Goal: Book appointment/travel/reservation

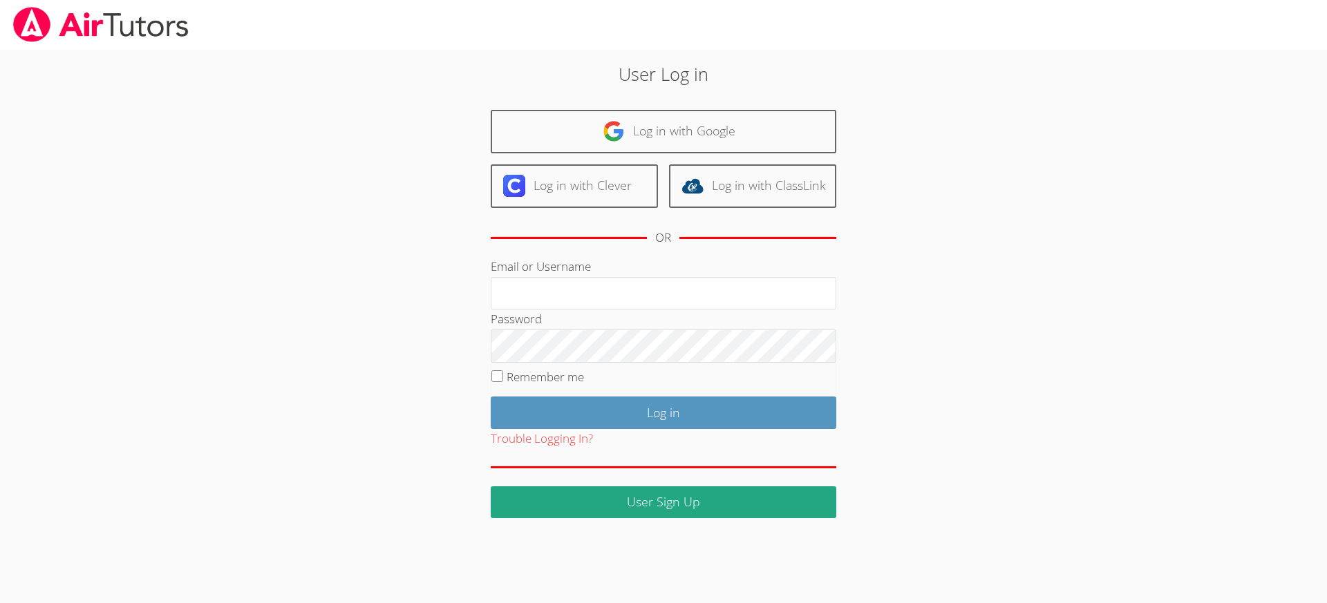
type input "revisedsat@gmail.com"
click at [498, 376] on input "Remember me" at bounding box center [497, 376] width 12 height 12
checkbox input "true"
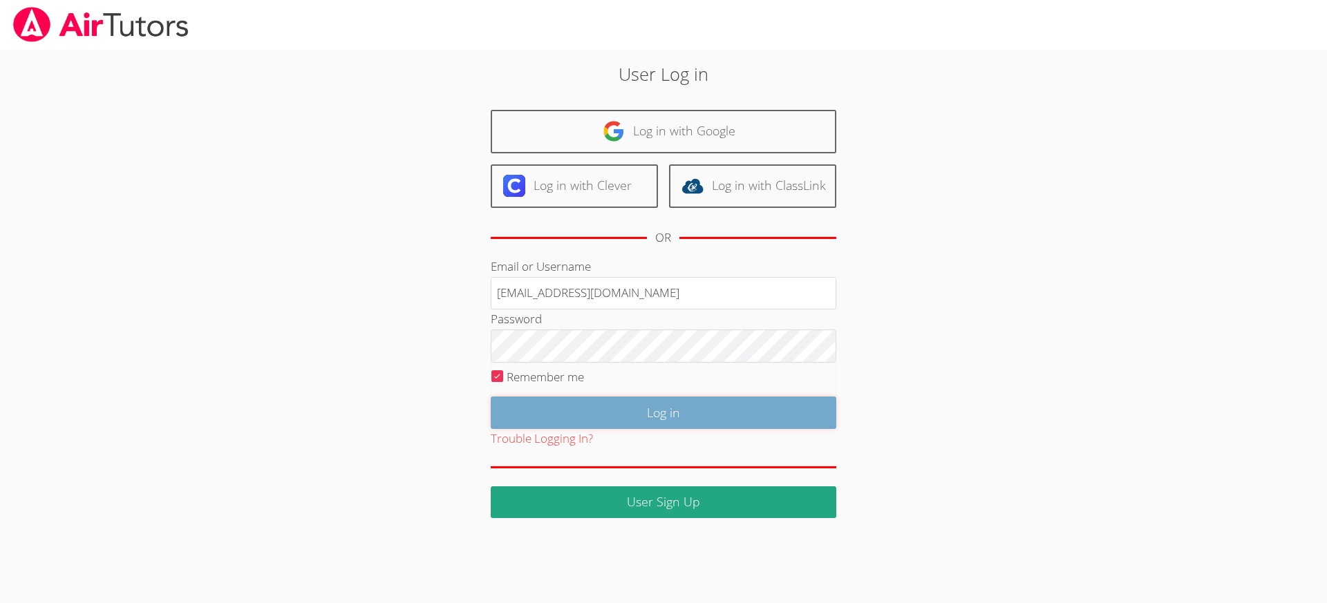
click at [596, 407] on input "Log in" at bounding box center [664, 413] width 346 height 32
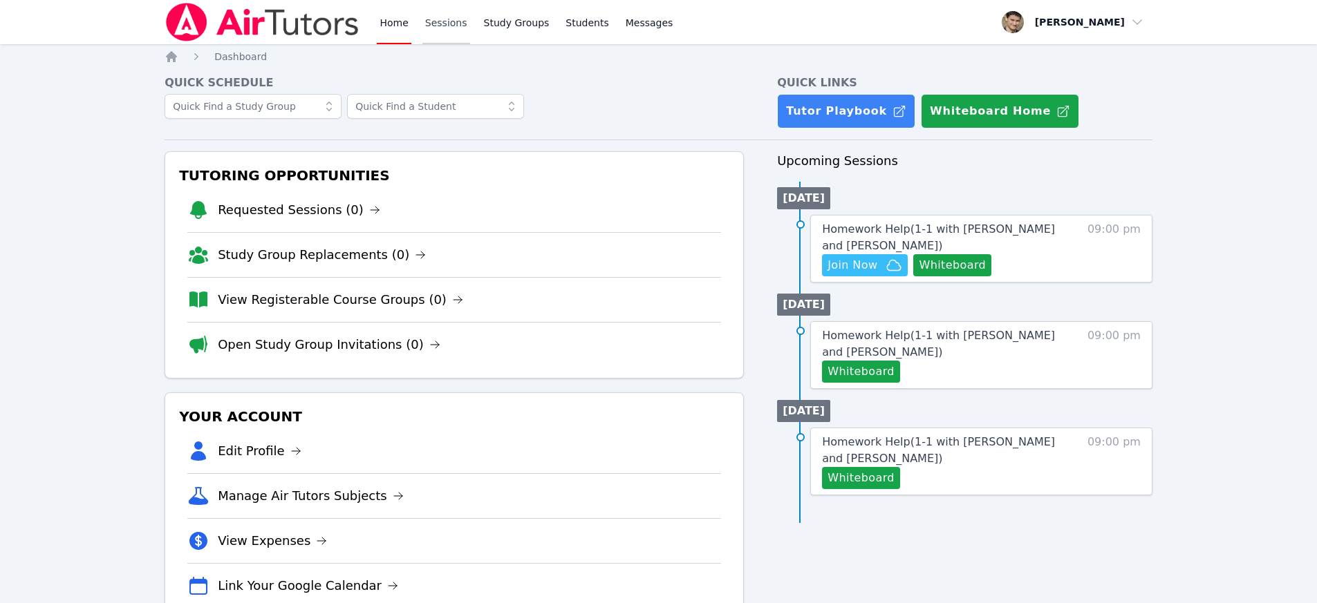
click at [433, 14] on link "Sessions" at bounding box center [446, 22] width 48 height 44
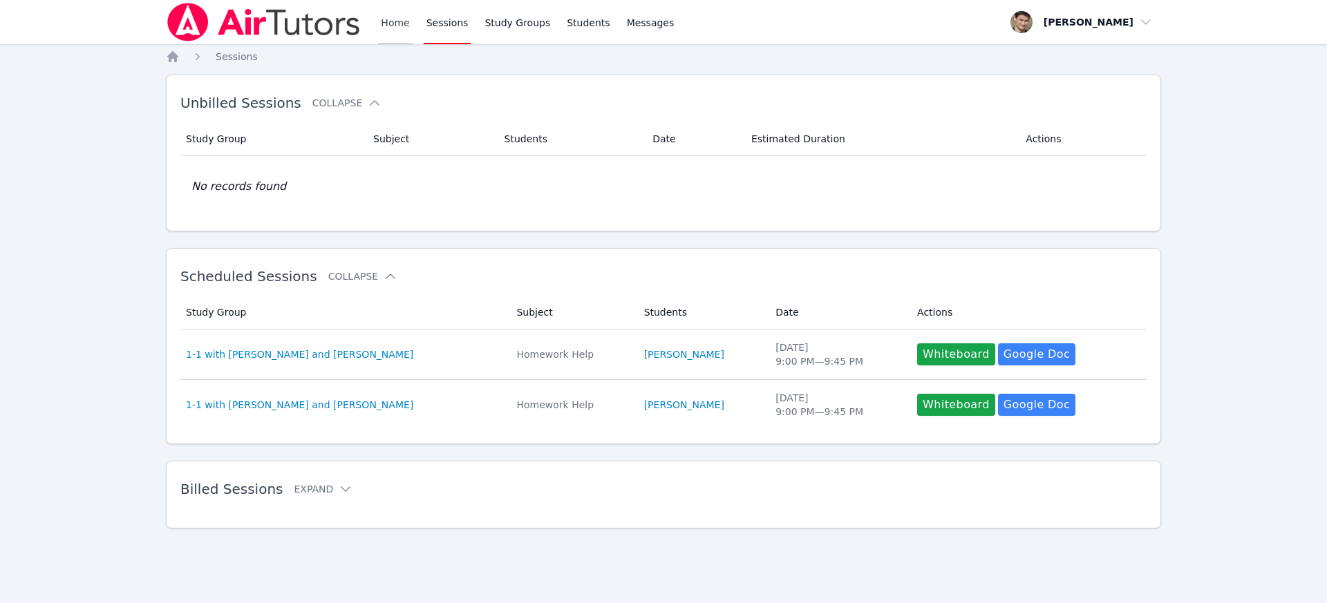
click at [405, 21] on link "Home" at bounding box center [395, 22] width 34 height 44
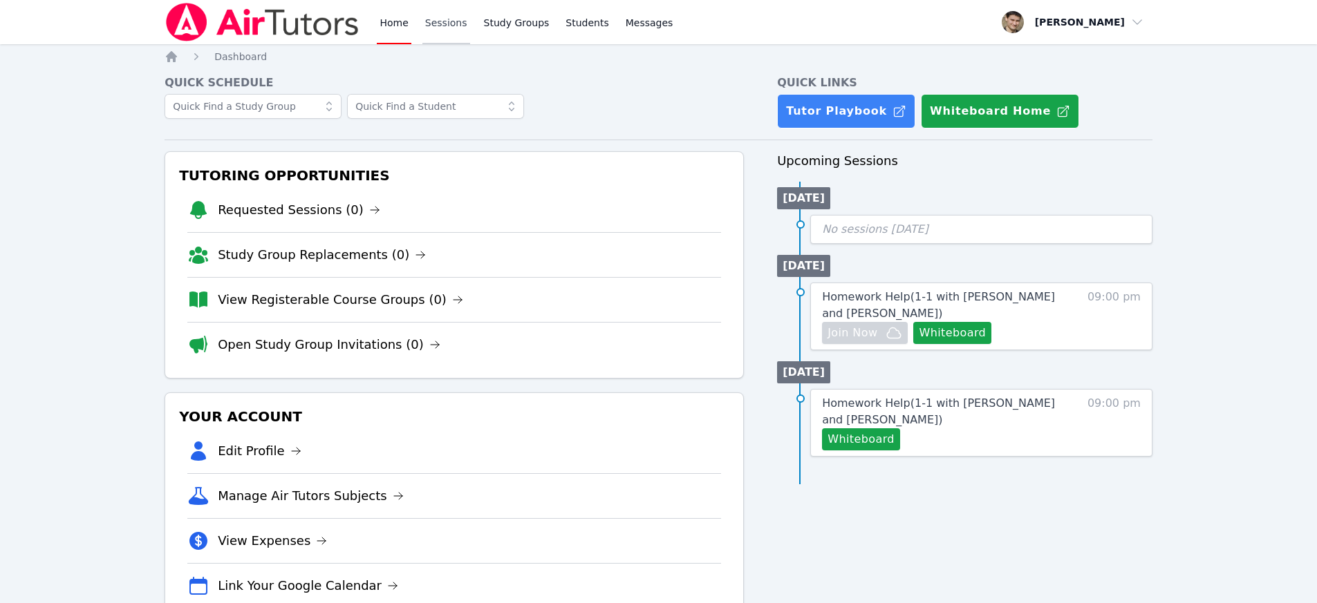
click at [440, 19] on link "Sessions" at bounding box center [446, 22] width 48 height 44
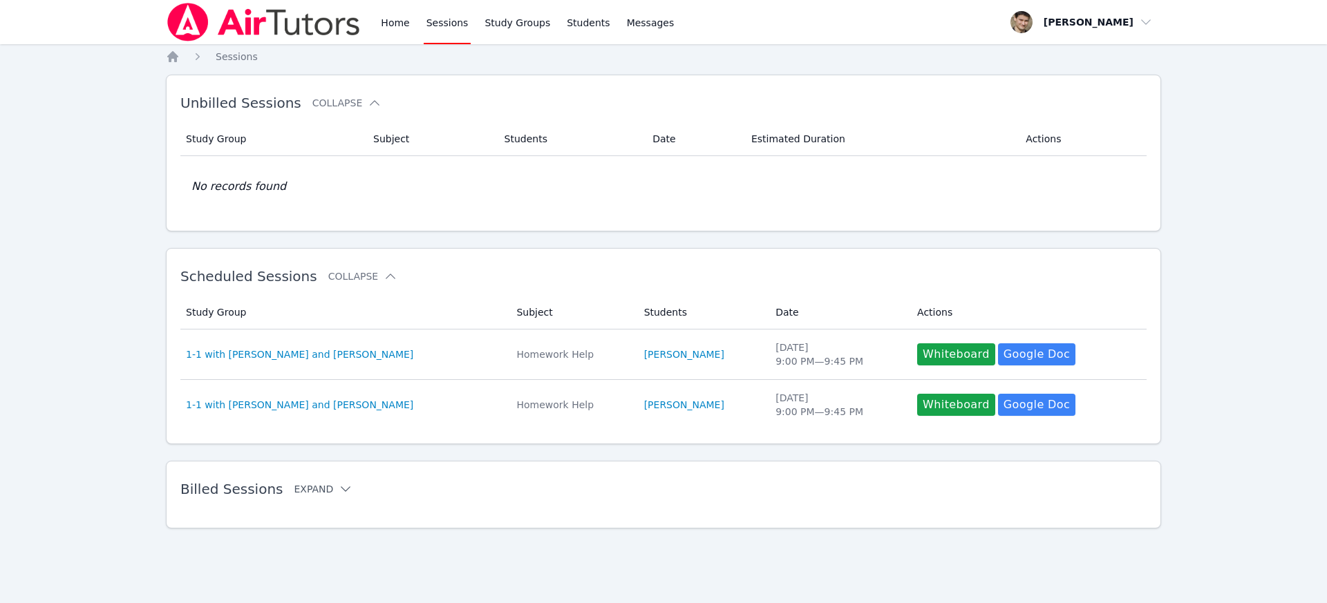
click at [323, 487] on button "Expand" at bounding box center [323, 489] width 59 height 14
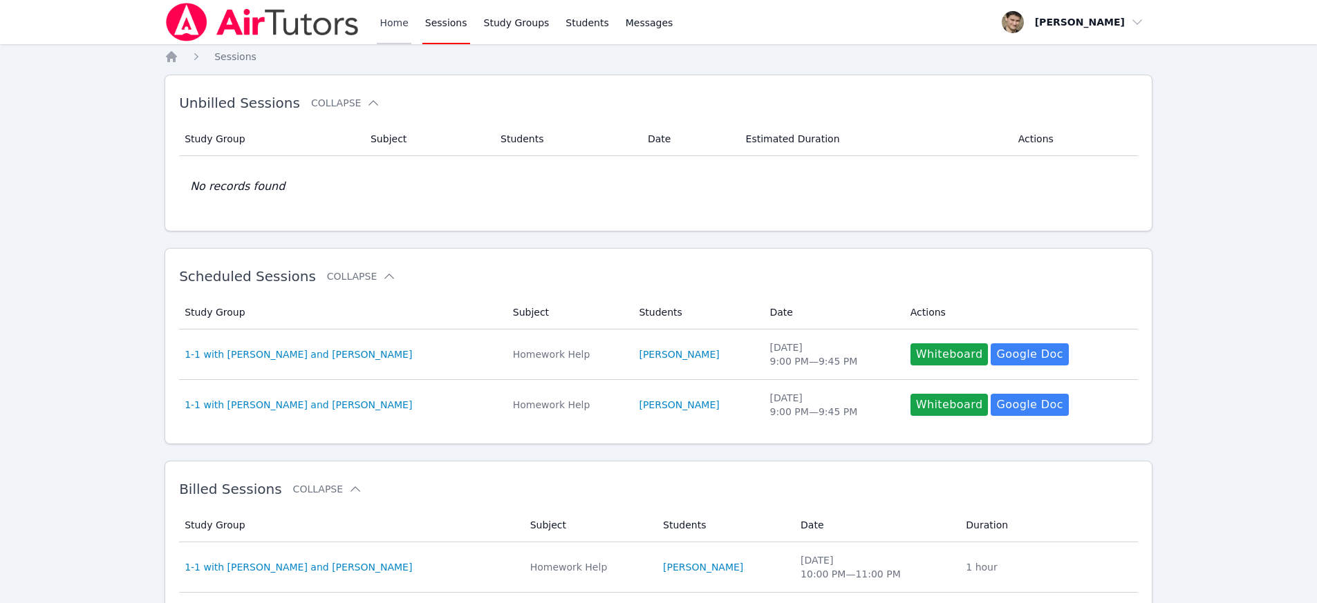
click at [395, 20] on link "Home" at bounding box center [394, 22] width 34 height 44
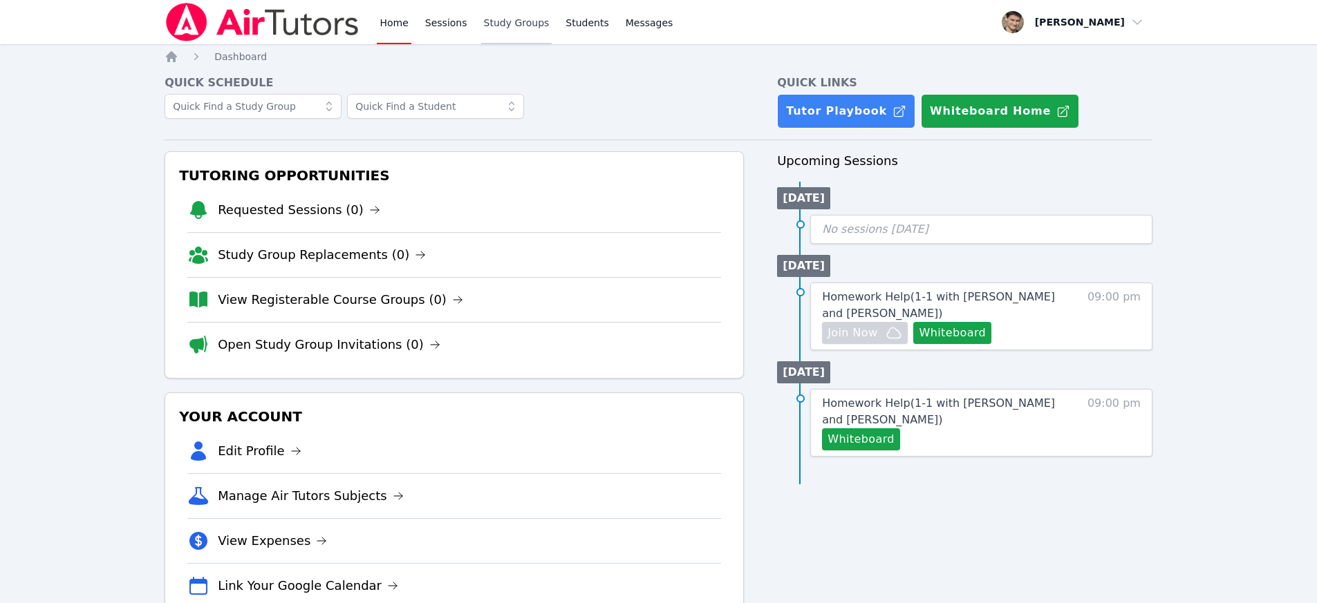
click at [503, 24] on link "Study Groups" at bounding box center [516, 22] width 71 height 44
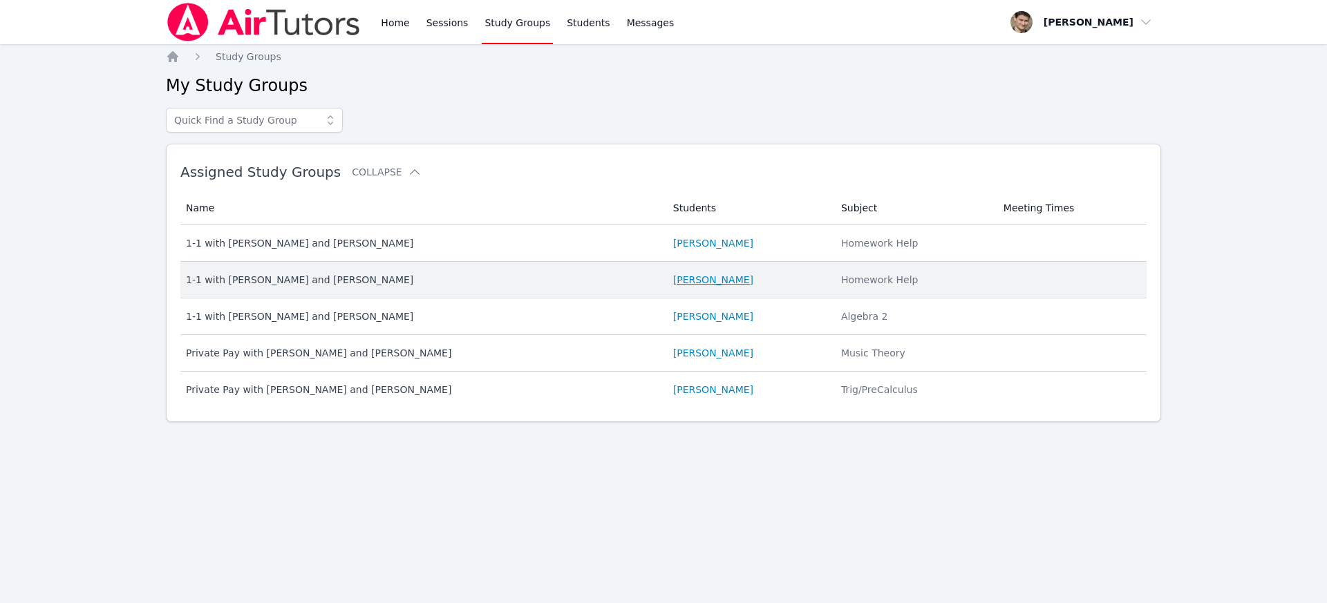
click at [712, 279] on link "Sofiia Guseinova" at bounding box center [713, 280] width 80 height 14
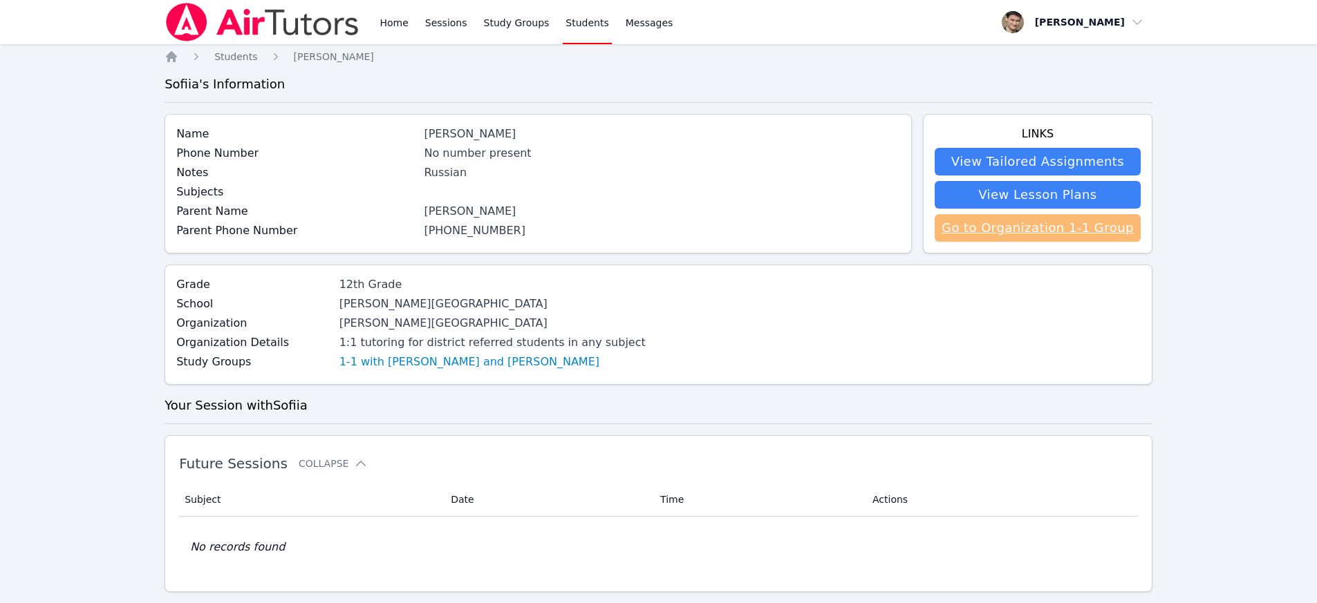
click at [1051, 236] on link "Go to Organization 1-1 Group" at bounding box center [1037, 228] width 206 height 28
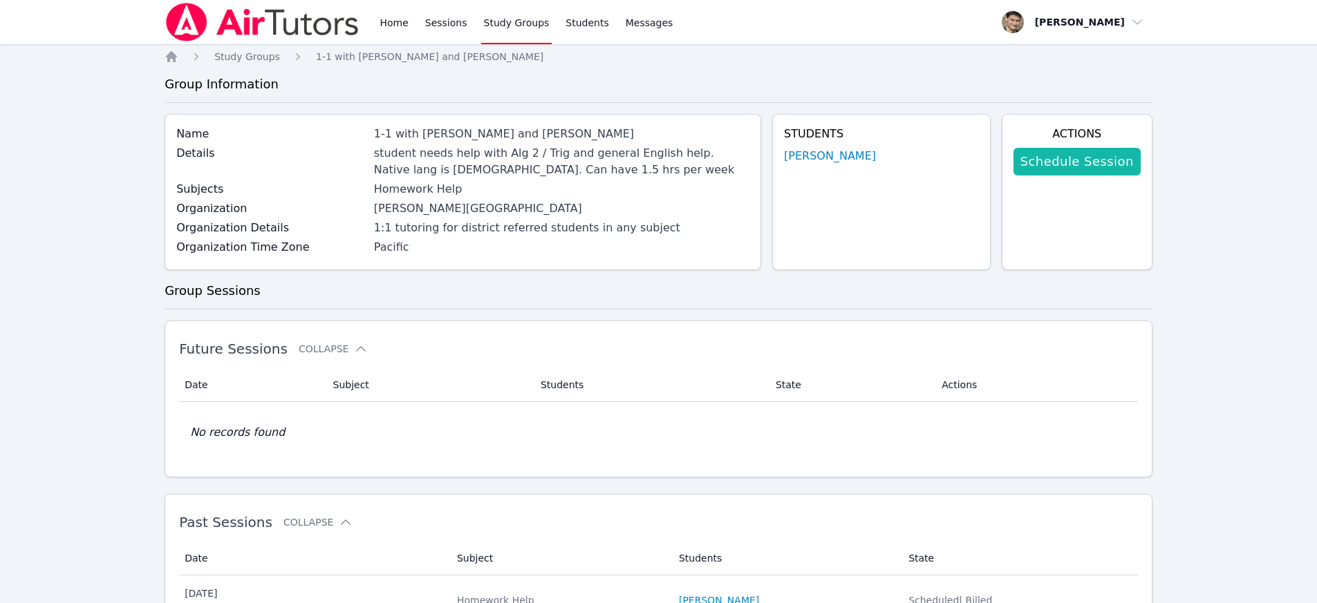
click at [1079, 161] on link "Schedule Session" at bounding box center [1076, 162] width 127 height 28
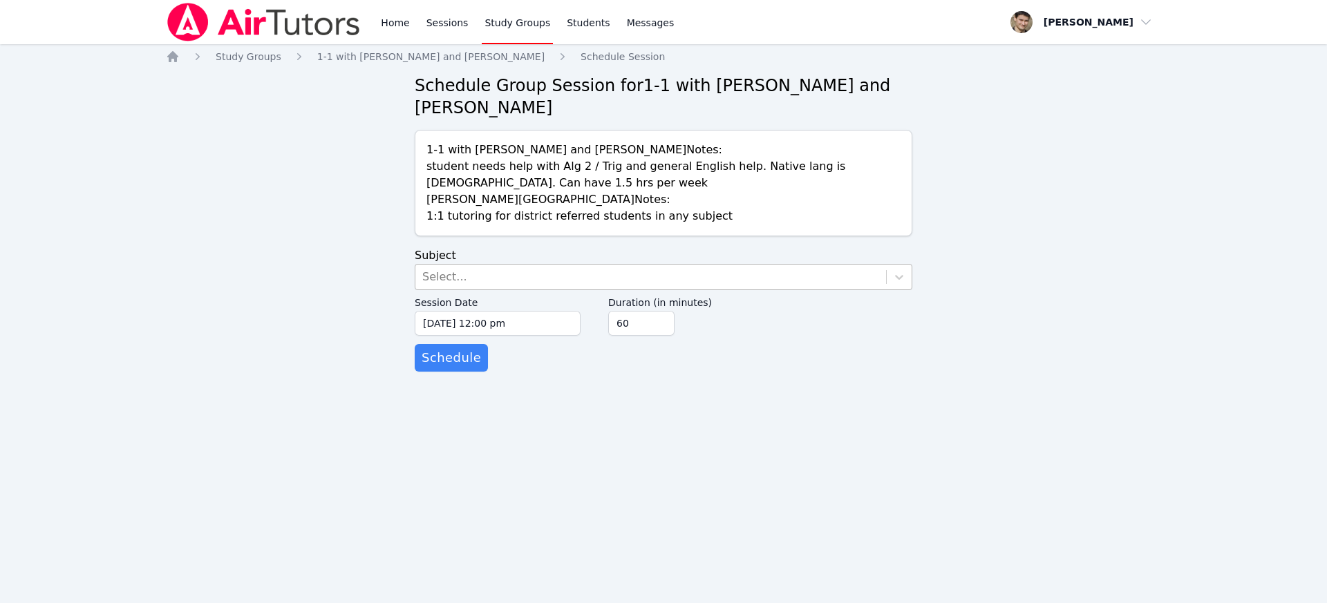
click at [463, 272] on div "Select..." at bounding box center [650, 277] width 471 height 25
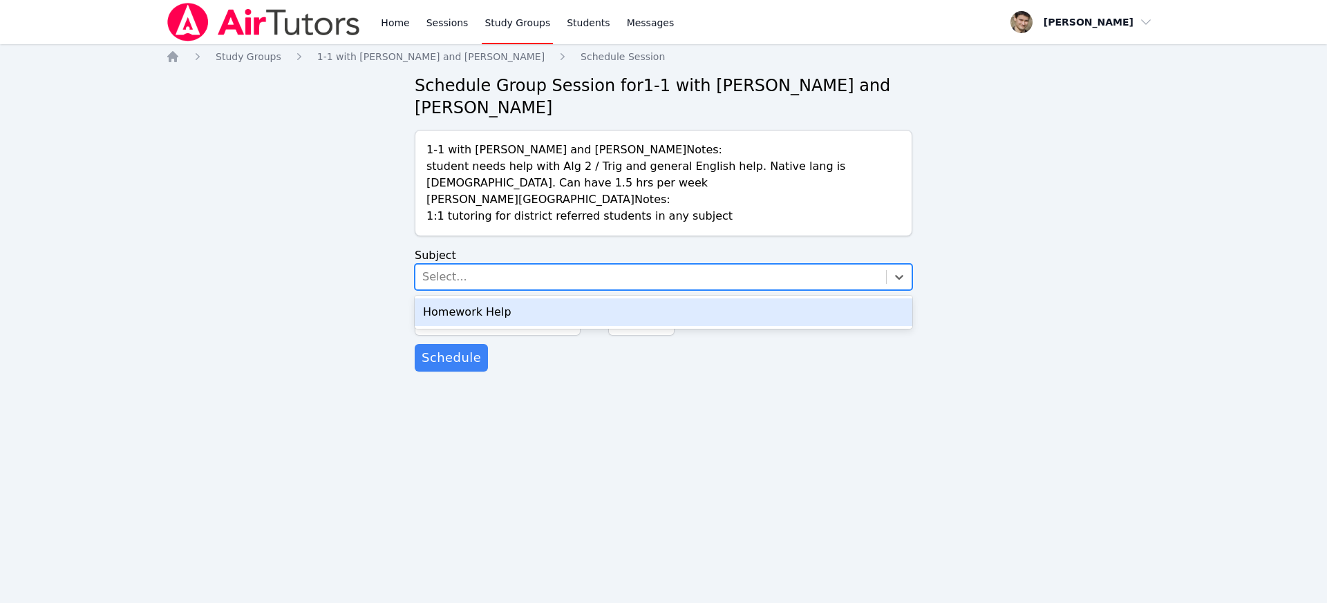
click at [458, 310] on div "Homework Help" at bounding box center [664, 313] width 498 height 28
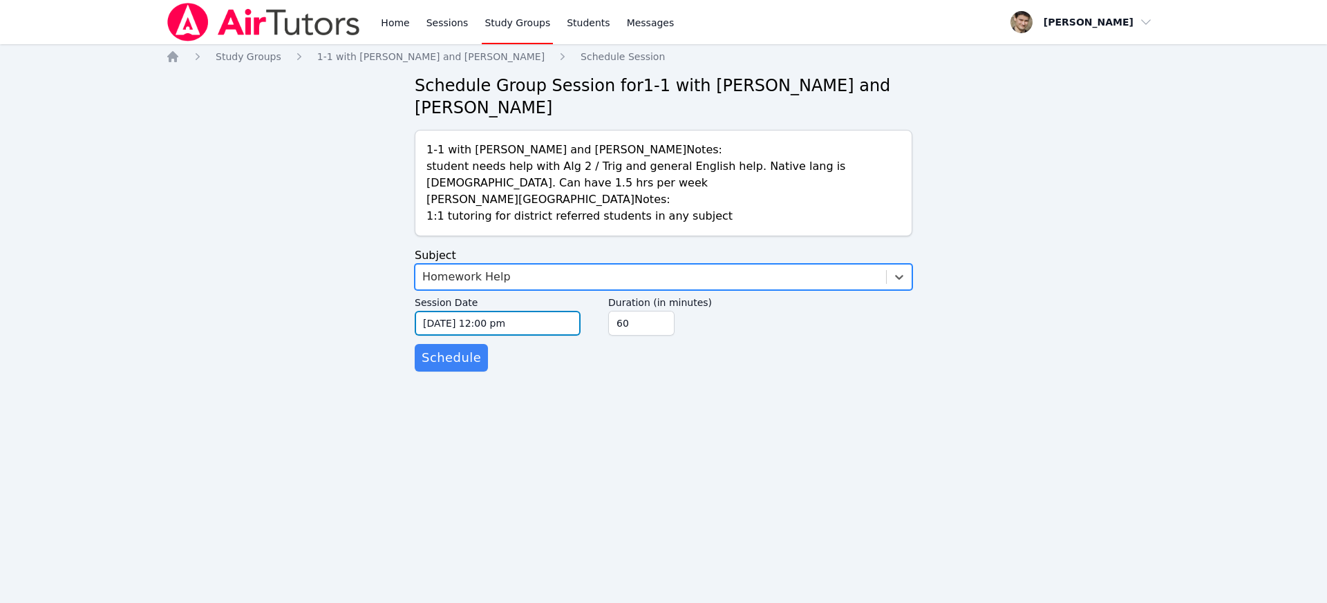
click at [452, 321] on input "09/29/2025 12:00 pm" at bounding box center [498, 323] width 166 height 25
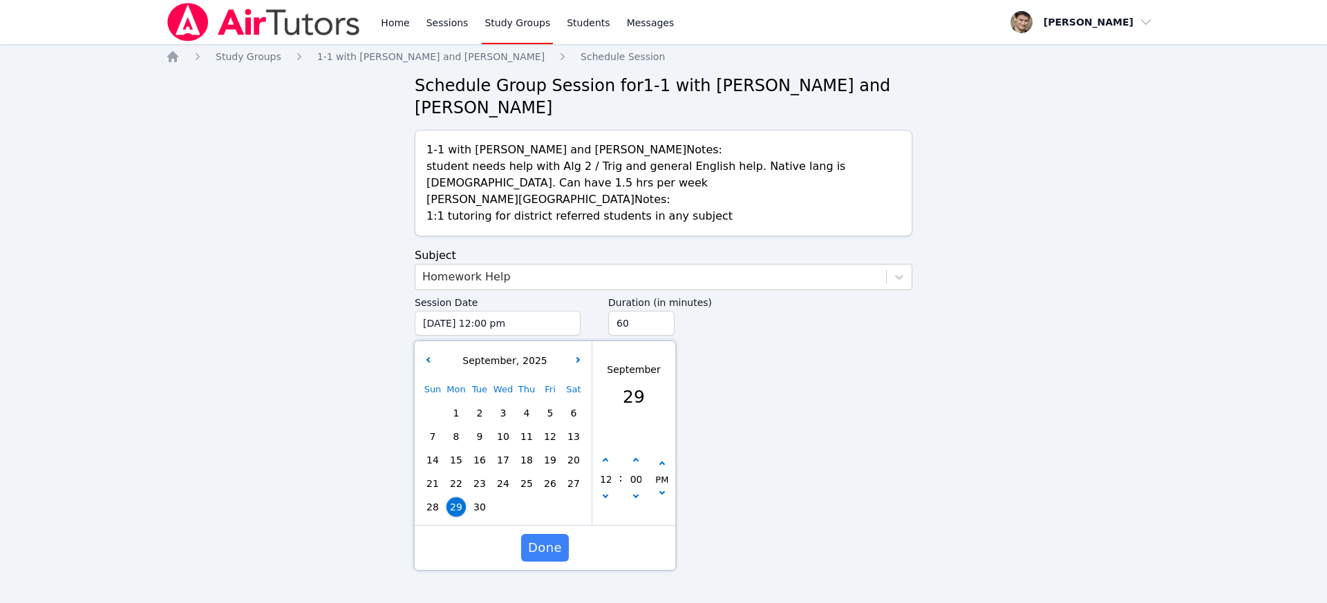
click at [584, 357] on div "September , 2025" at bounding box center [502, 361] width 171 height 15
click at [581, 357] on button "button" at bounding box center [579, 362] width 14 height 14
click at [525, 415] on span "2" at bounding box center [526, 413] width 19 height 19
click at [605, 459] on icon "button" at bounding box center [606, 461] width 6 height 6
type input "10/02/2025 01:00 pm"
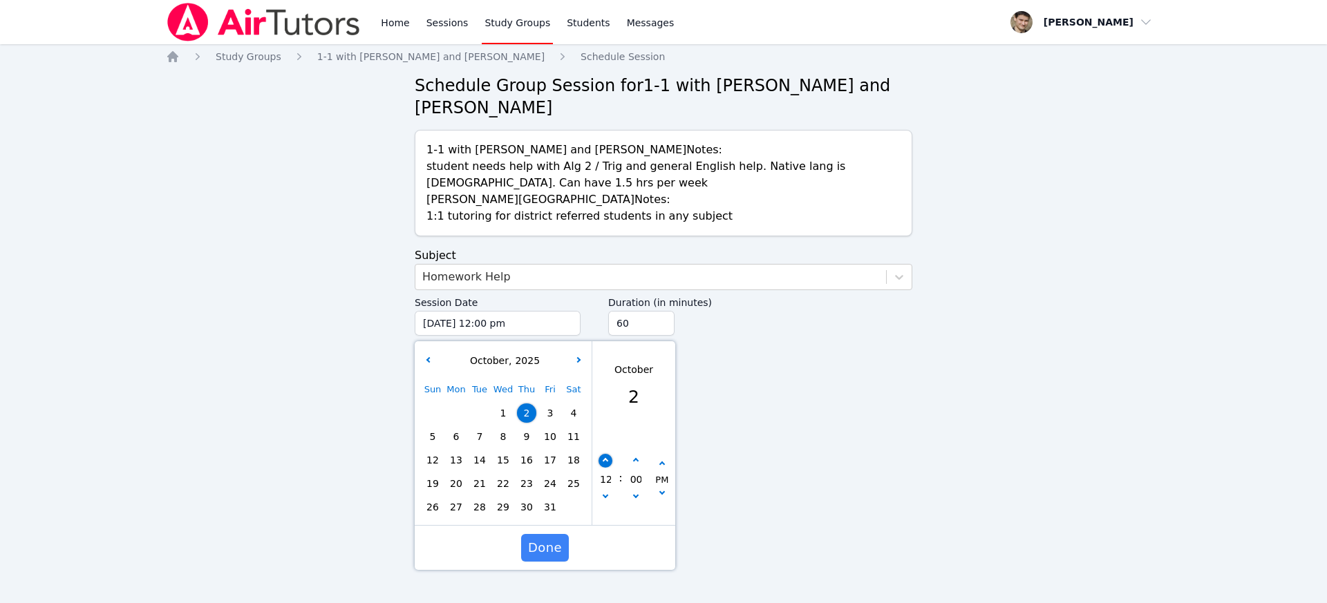
type input "01"
click at [605, 459] on icon "button" at bounding box center [606, 461] width 6 height 6
type input "10/02/2025 02:00 pm"
type input "02"
click at [605, 459] on icon "button" at bounding box center [606, 461] width 6 height 6
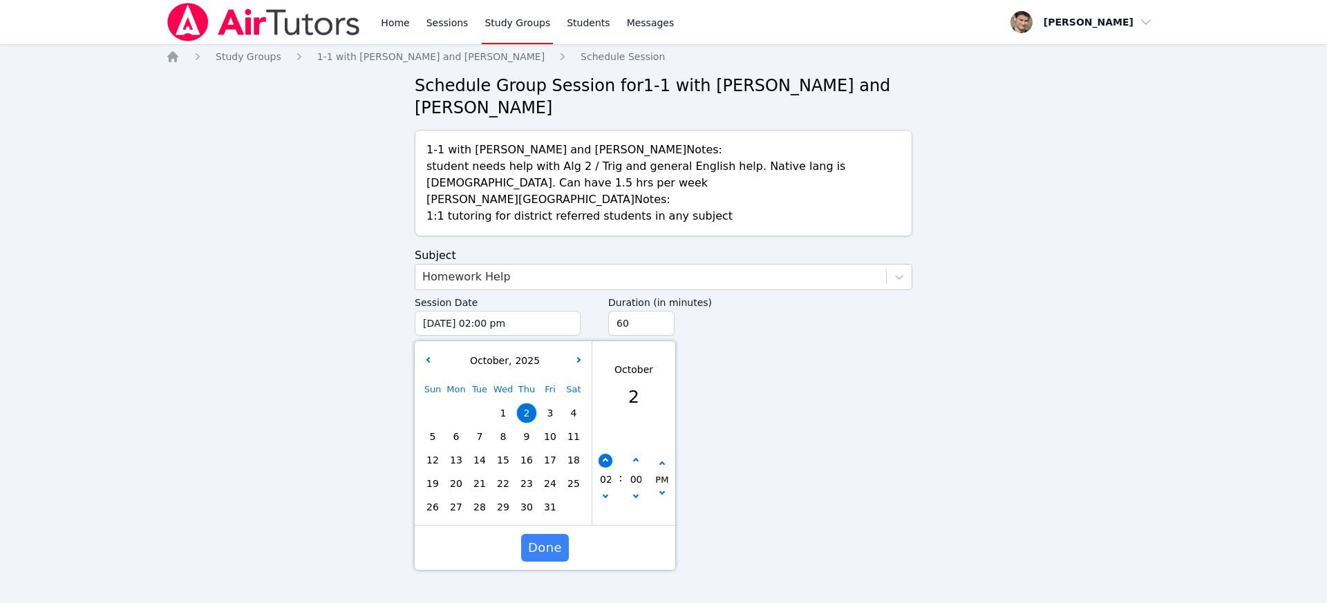
type input "10/02/2025 03:00 pm"
type input "03"
click at [605, 459] on icon "button" at bounding box center [606, 461] width 6 height 6
type input "10/02/2025 04:00 pm"
type input "04"
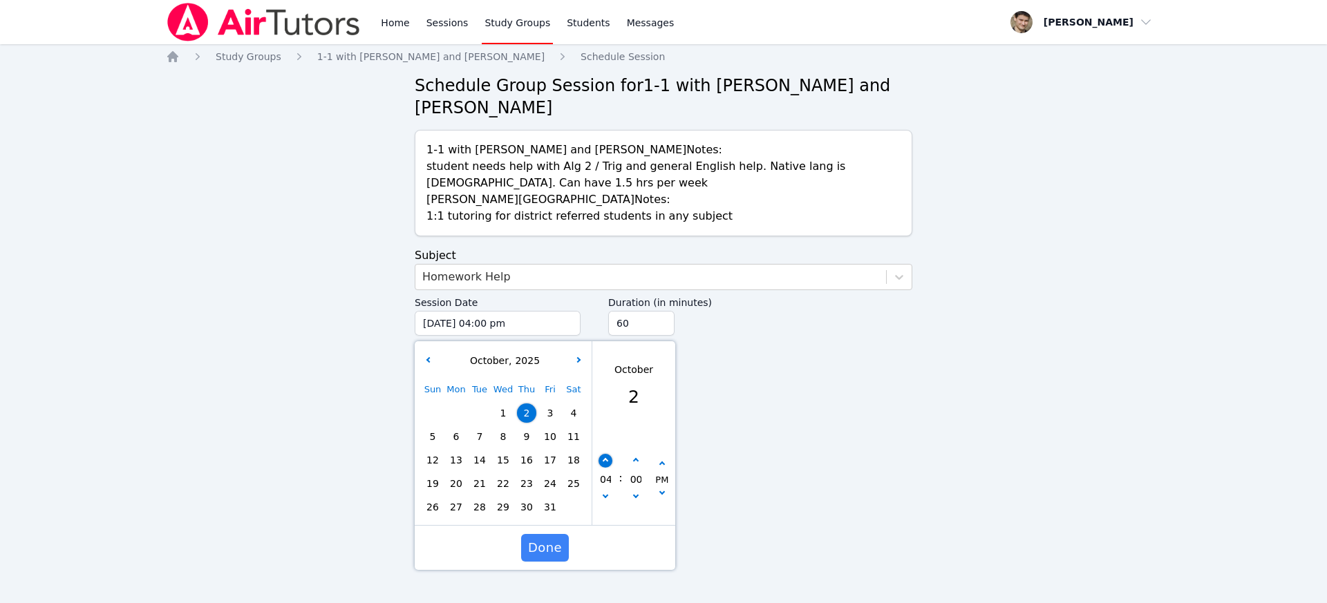
click at [605, 459] on icon "button" at bounding box center [606, 461] width 6 height 6
type input "10/02/2025 05:00 pm"
type input "05"
click at [605, 459] on icon "button" at bounding box center [606, 461] width 6 height 6
type input "10/02/2025 06:00 pm"
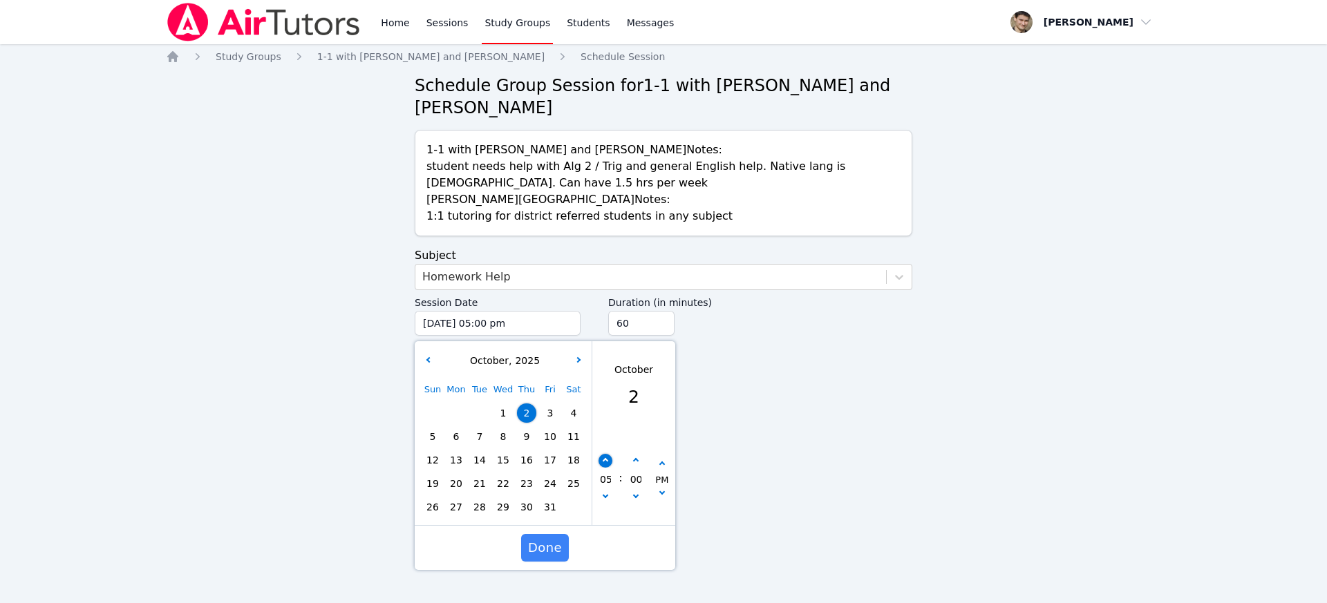
type input "06"
click at [605, 459] on icon "button" at bounding box center [606, 461] width 6 height 6
type input "10/02/2025 07:00 pm"
type input "07"
click at [605, 459] on icon "button" at bounding box center [606, 461] width 6 height 6
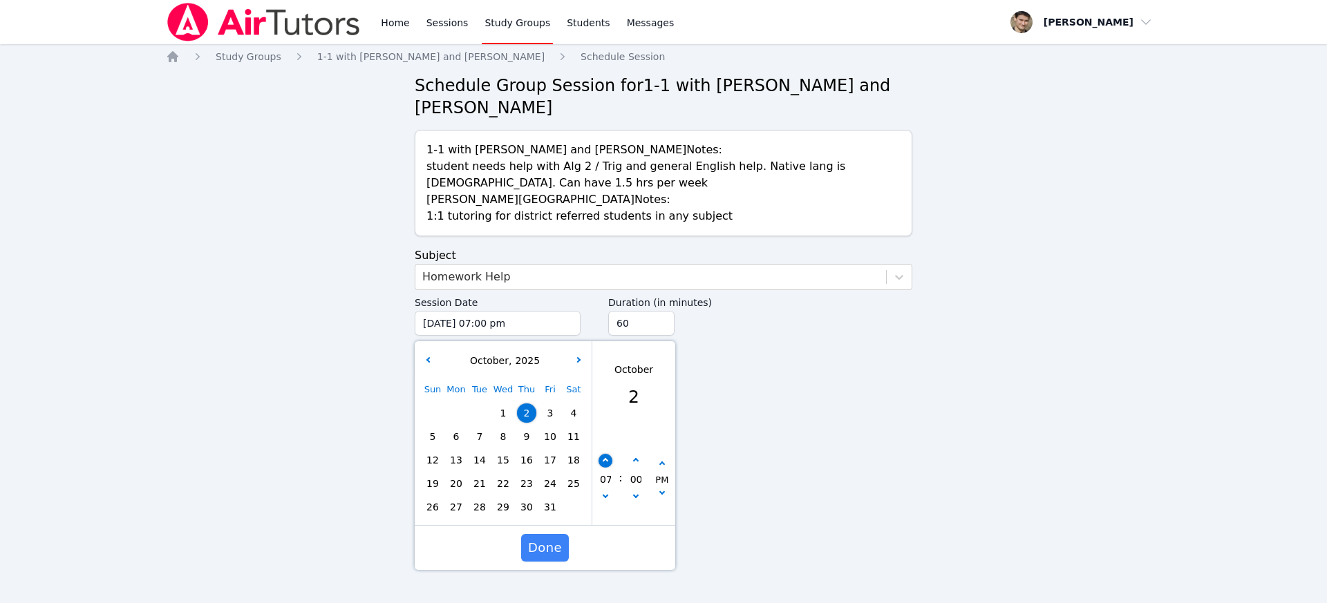
type input "10/02/2025 08:00 pm"
type input "08"
click at [605, 459] on icon "button" at bounding box center [606, 461] width 6 height 6
type input "10/02/2025 09:00 pm"
type input "09"
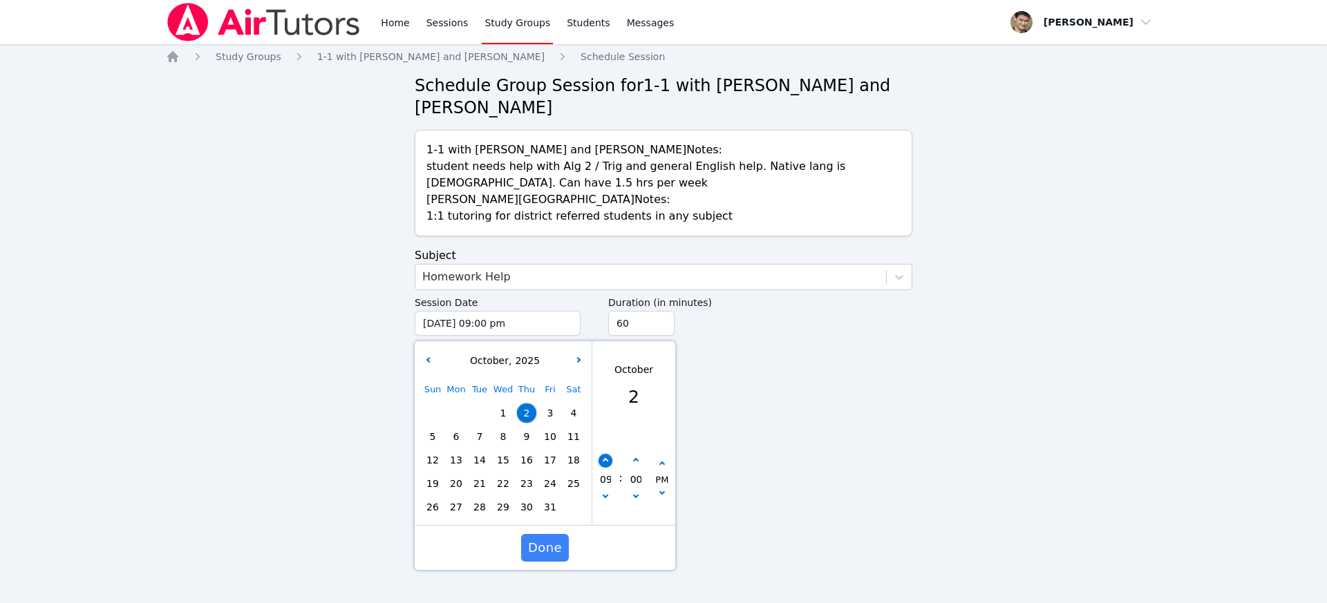
click at [605, 459] on icon "button" at bounding box center [606, 461] width 6 height 6
type input "10/02/2025 10:00 pm"
type input "10"
click at [551, 549] on span "Done" at bounding box center [545, 547] width 34 height 19
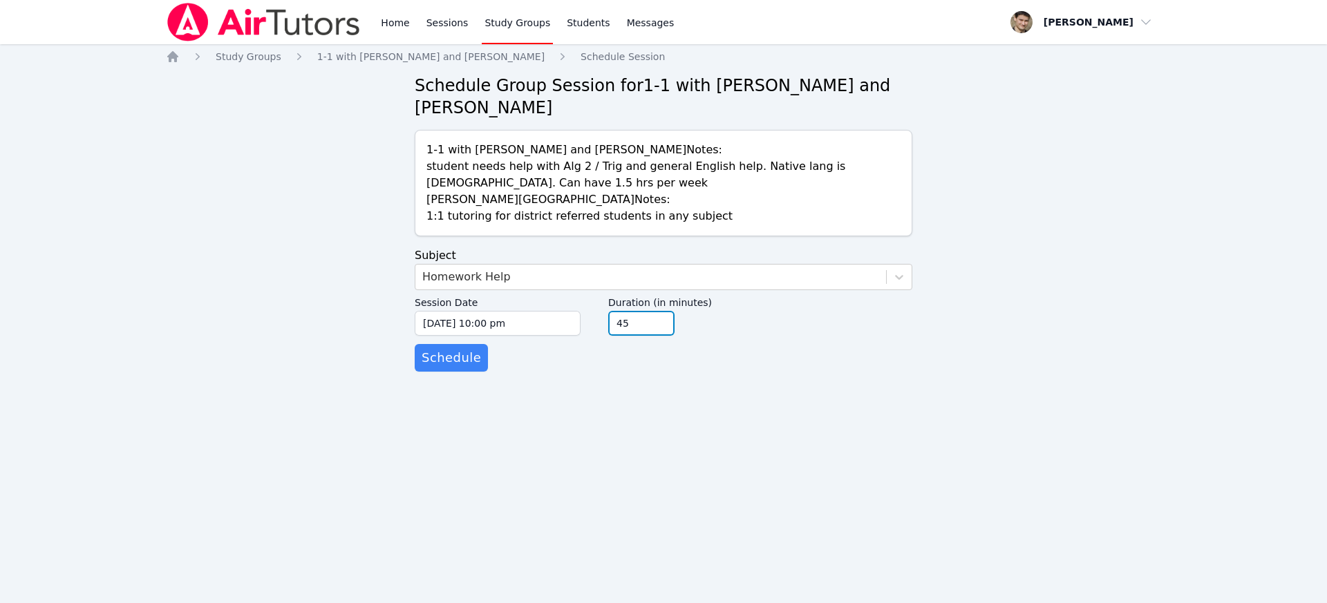
click at [662, 328] on input "45" at bounding box center [641, 323] width 66 height 25
type input "30"
click at [662, 328] on input "30" at bounding box center [641, 323] width 66 height 25
click at [444, 365] on span "Schedule" at bounding box center [451, 357] width 59 height 19
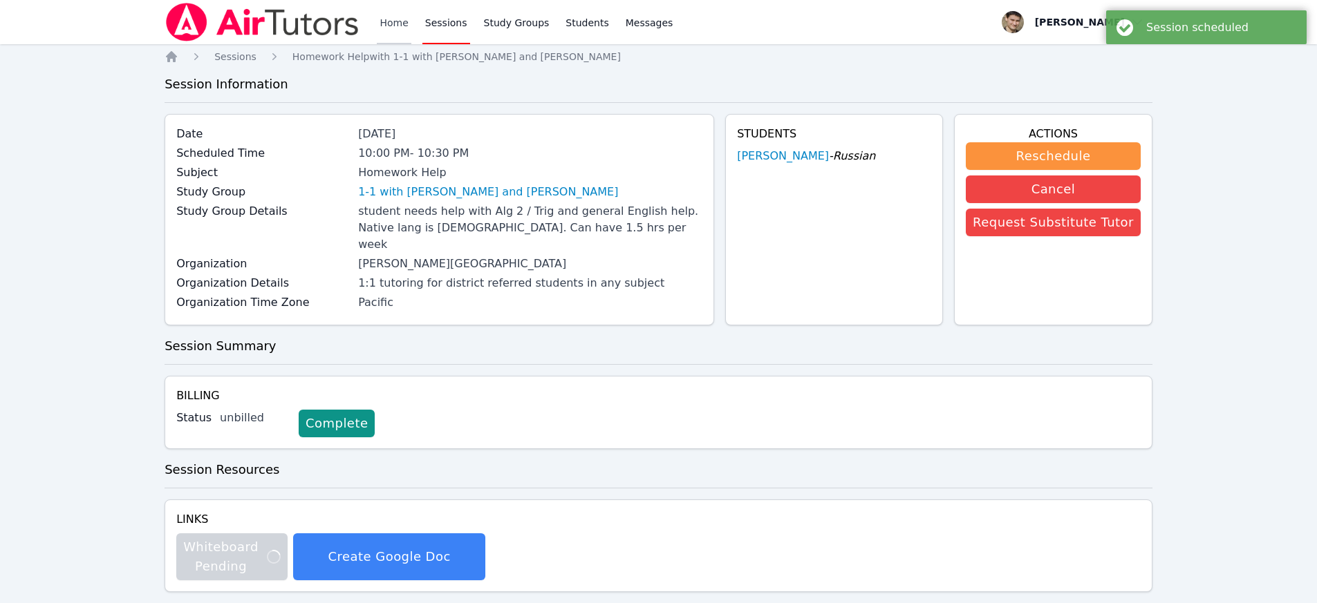
click at [390, 26] on link "Home" at bounding box center [394, 22] width 34 height 44
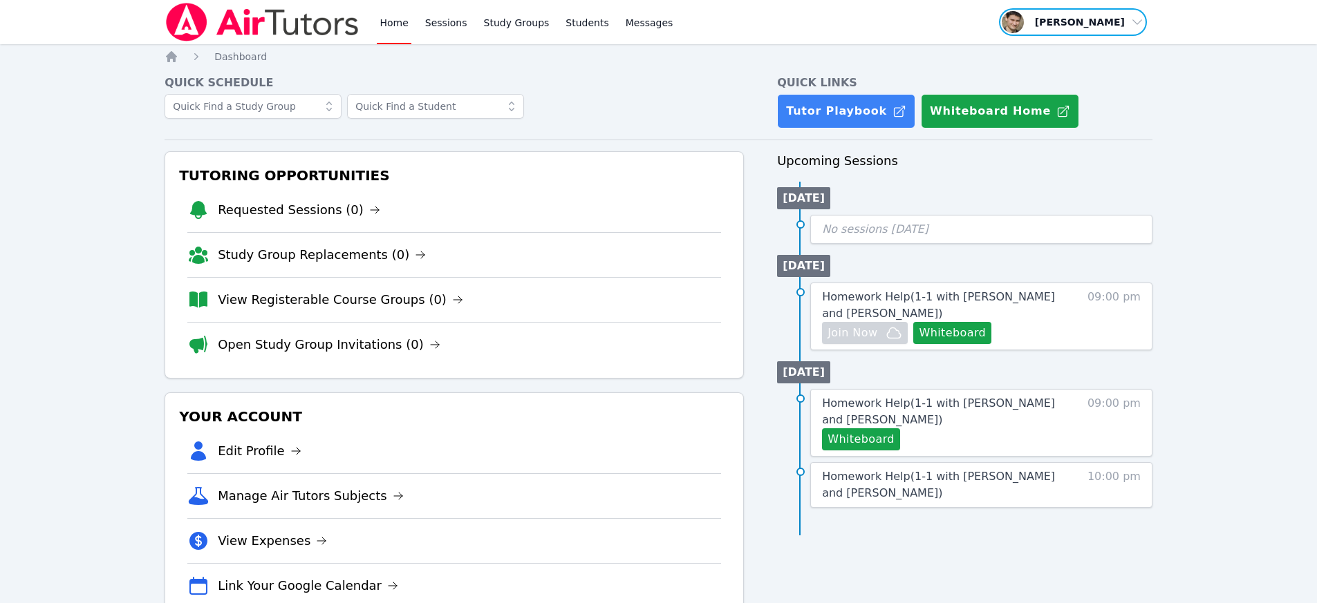
click at [1087, 19] on span "button" at bounding box center [1072, 22] width 151 height 30
click at [1062, 71] on button "Logout" at bounding box center [1077, 78] width 133 height 25
